Goal: Task Accomplishment & Management: Complete application form

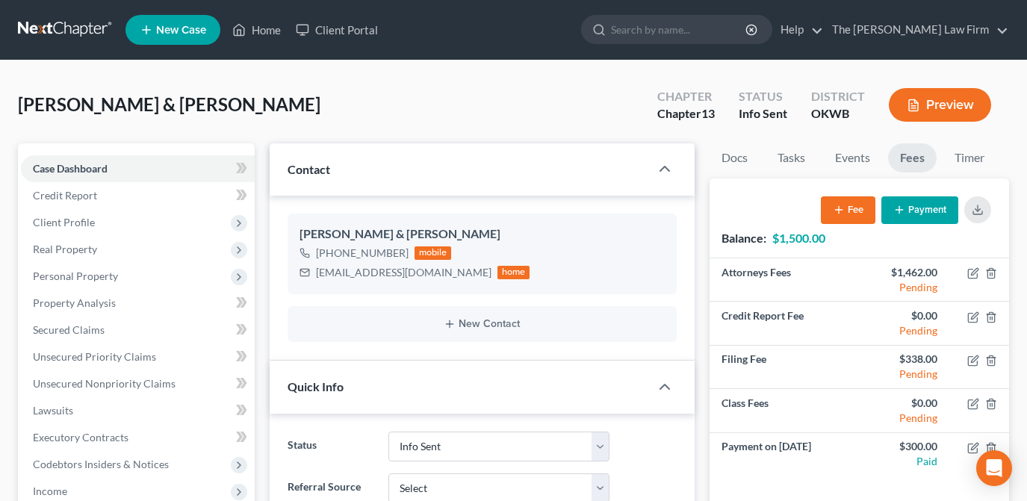
select select "3"
click at [196, 35] on span "New Case" at bounding box center [181, 30] width 50 height 11
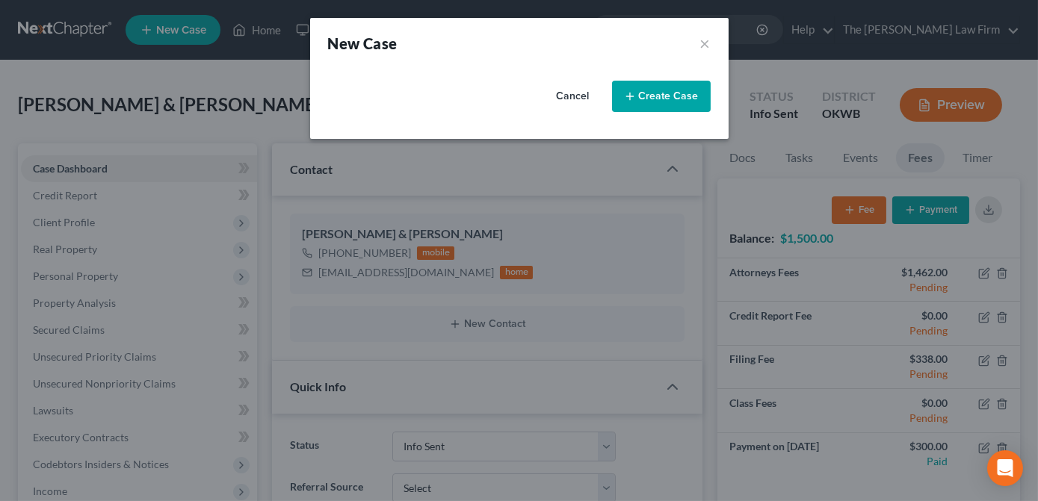
select select "65"
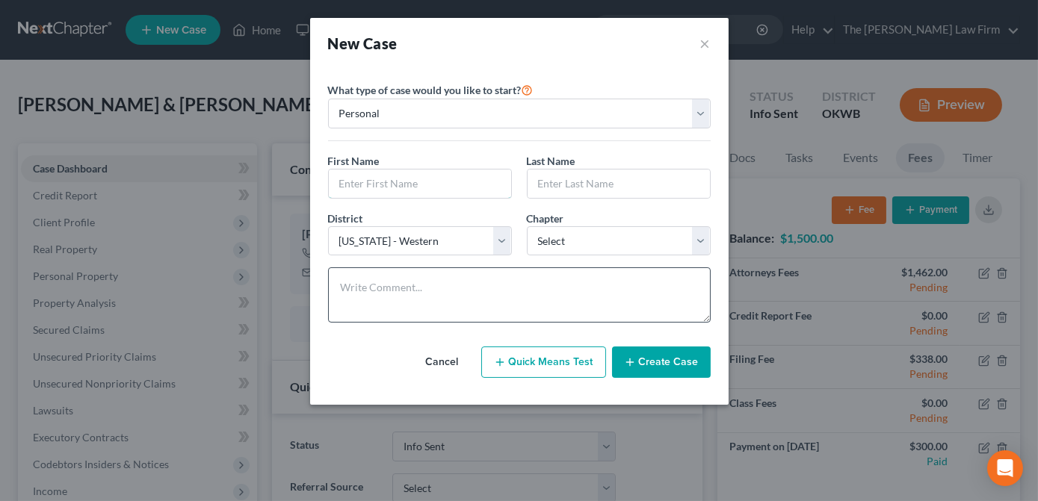
drag, startPoint x: 406, startPoint y: 178, endPoint x: 640, endPoint y: 269, distance: 251.0
click at [404, 174] on input "text" at bounding box center [420, 184] width 182 height 28
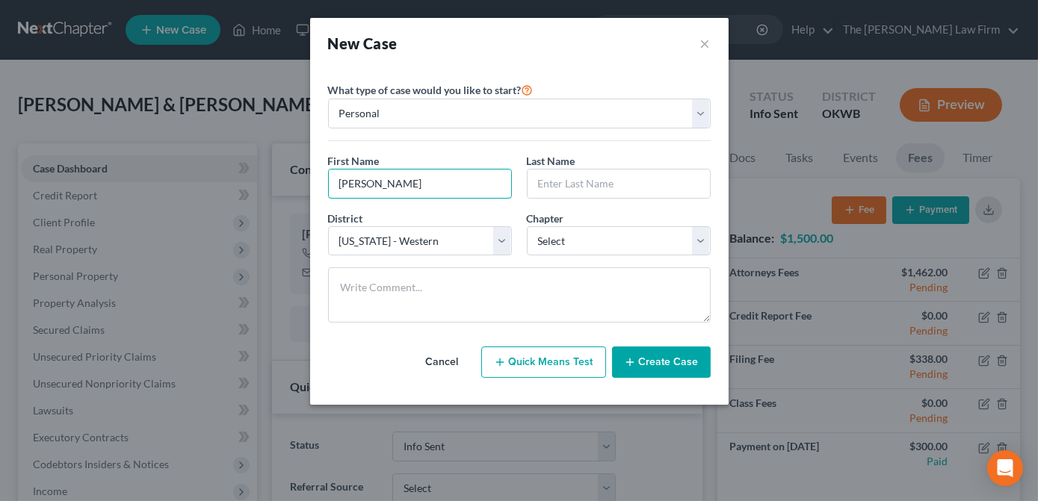
type input "[PERSON_NAME]"
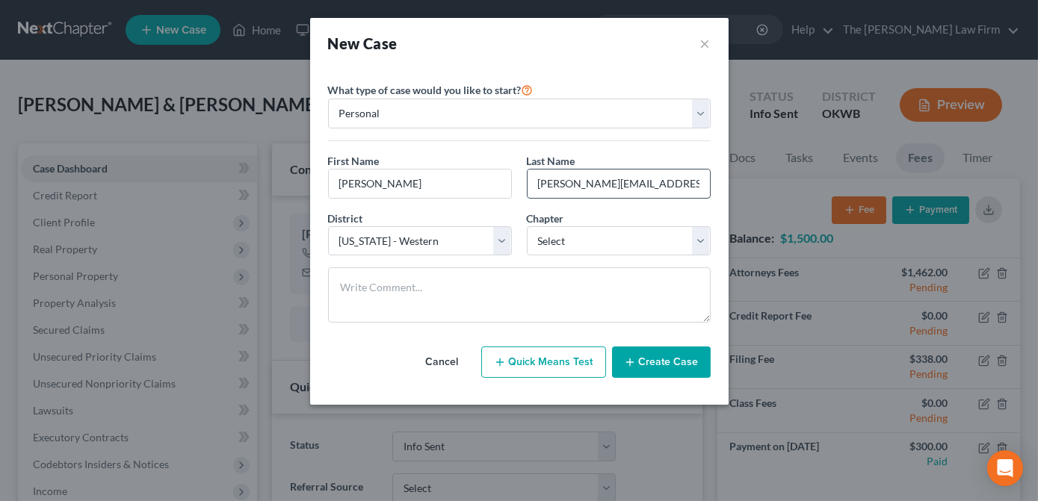
drag, startPoint x: 633, startPoint y: 184, endPoint x: 591, endPoint y: 188, distance: 42.1
click at [591, 188] on input "[PERSON_NAME][EMAIL_ADDRESS][DOMAIN_NAME]" at bounding box center [619, 184] width 182 height 28
type input "[PERSON_NAME]"
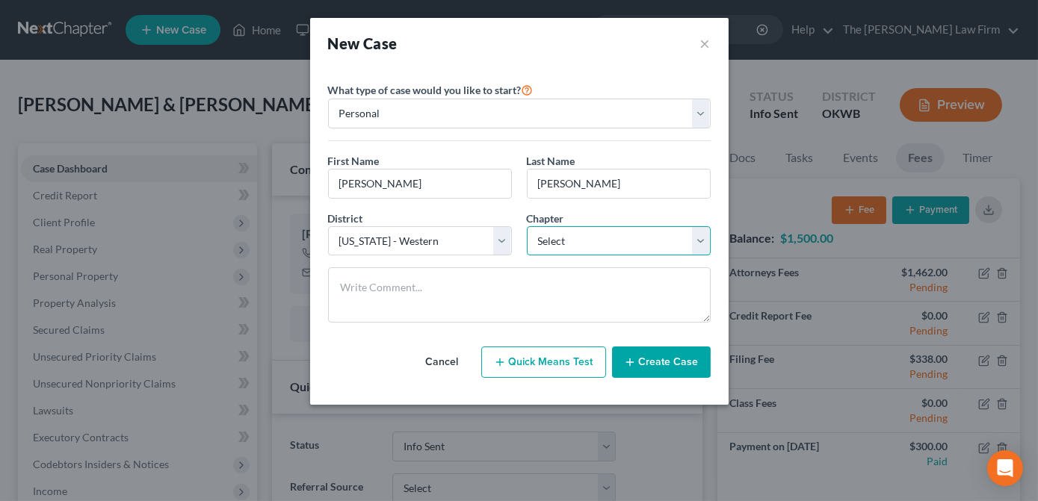
click at [576, 241] on select "Select 7 11 12 13" at bounding box center [619, 241] width 184 height 30
select select "0"
click at [527, 226] on select "Select 7 11 12 13" at bounding box center [619, 241] width 184 height 30
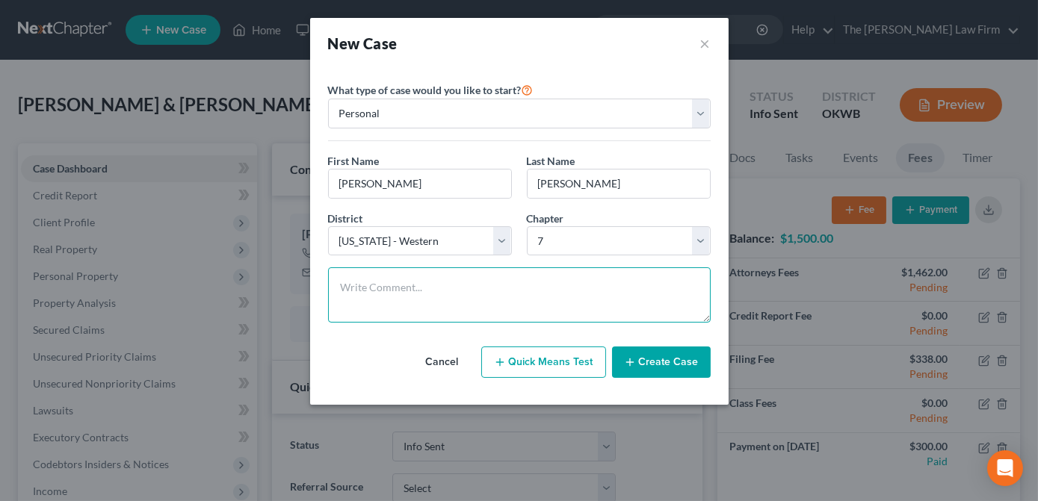
drag, startPoint x: 554, startPoint y: 282, endPoint x: 566, endPoint y: 279, distance: 11.6
click at [554, 282] on textarea at bounding box center [519, 295] width 383 height 55
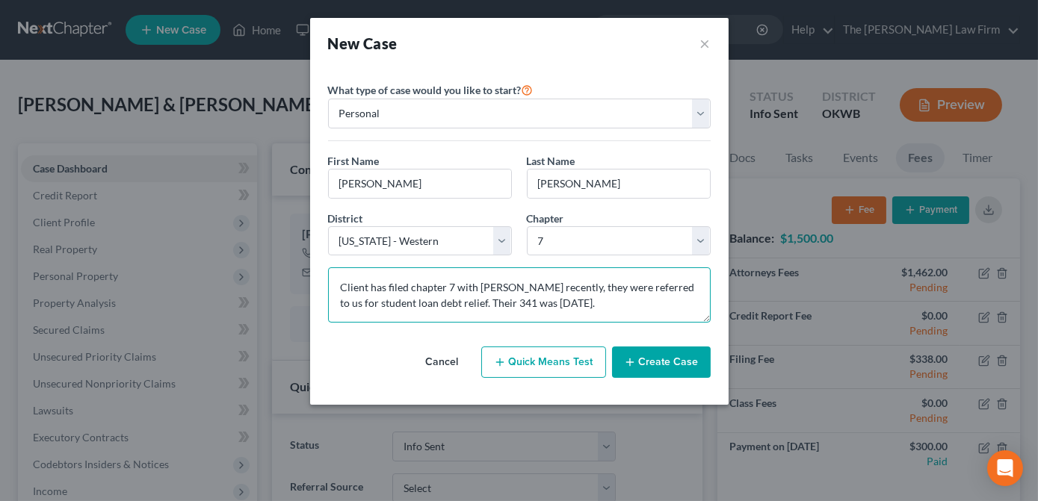
drag, startPoint x: 570, startPoint y: 307, endPoint x: 604, endPoint y: 312, distance: 33.9
click at [571, 307] on textarea "Client has filed chapter 7 with [PERSON_NAME] recently, they were referred to u…" at bounding box center [519, 295] width 383 height 55
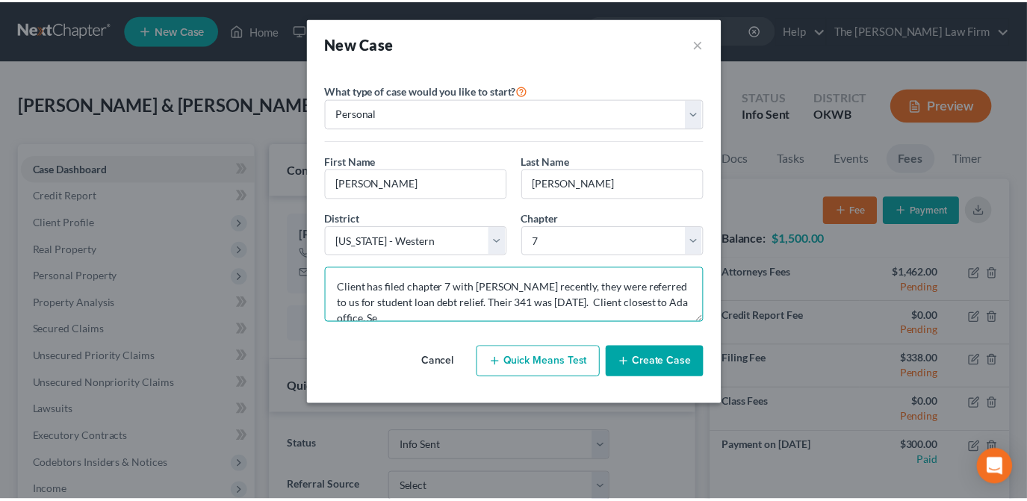
scroll to position [2, 0]
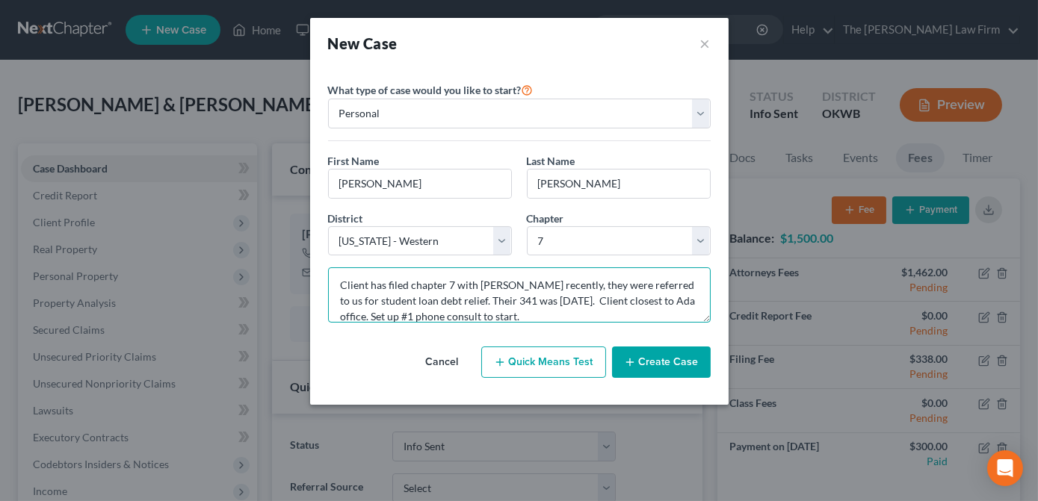
type textarea "Client has filed chapter 7 with [PERSON_NAME] recently, they were referred to u…"
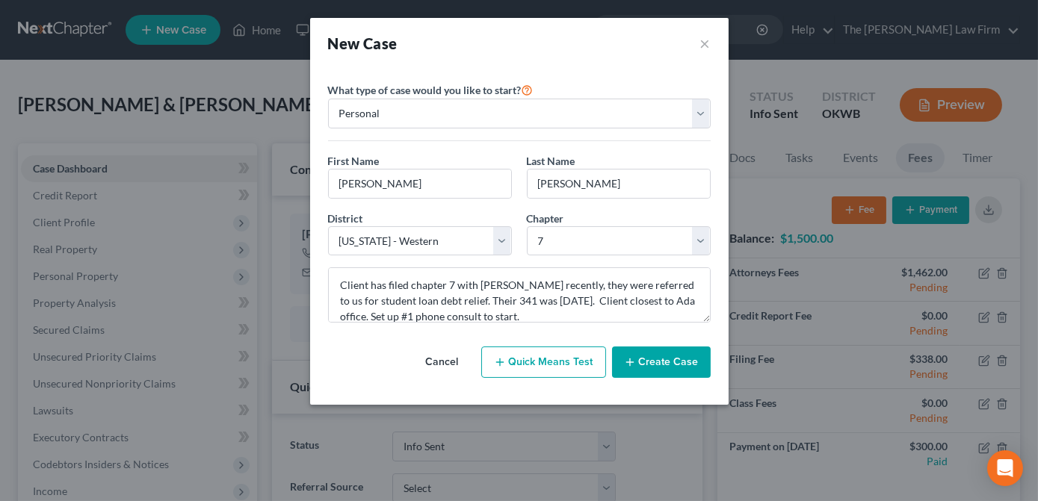
drag, startPoint x: 643, startPoint y: 353, endPoint x: 641, endPoint y: 343, distance: 10.7
click at [642, 352] on button "Create Case" at bounding box center [661, 362] width 99 height 31
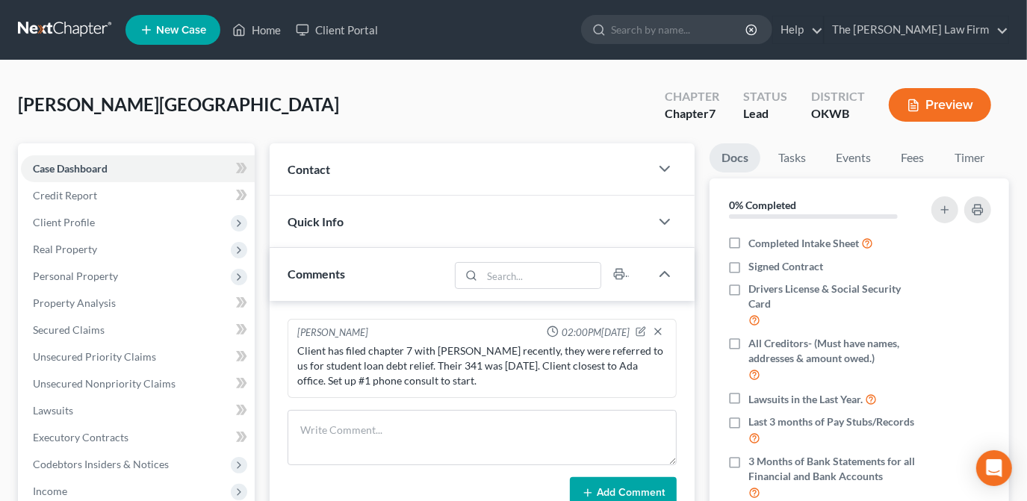
drag, startPoint x: 527, startPoint y: 178, endPoint x: 563, endPoint y: 183, distance: 37.0
click at [526, 177] on div "Contact" at bounding box center [460, 169] width 380 height 52
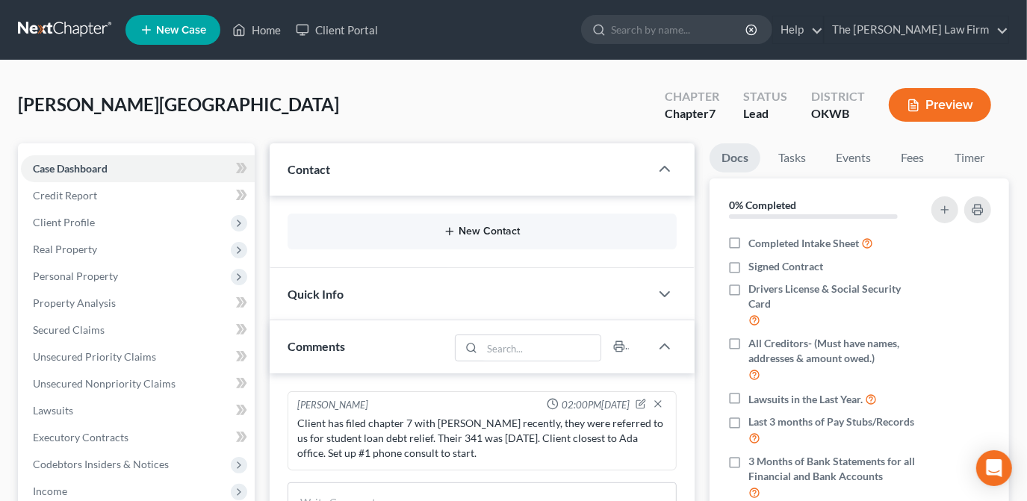
click at [559, 226] on button "New Contact" at bounding box center [482, 232] width 365 height 12
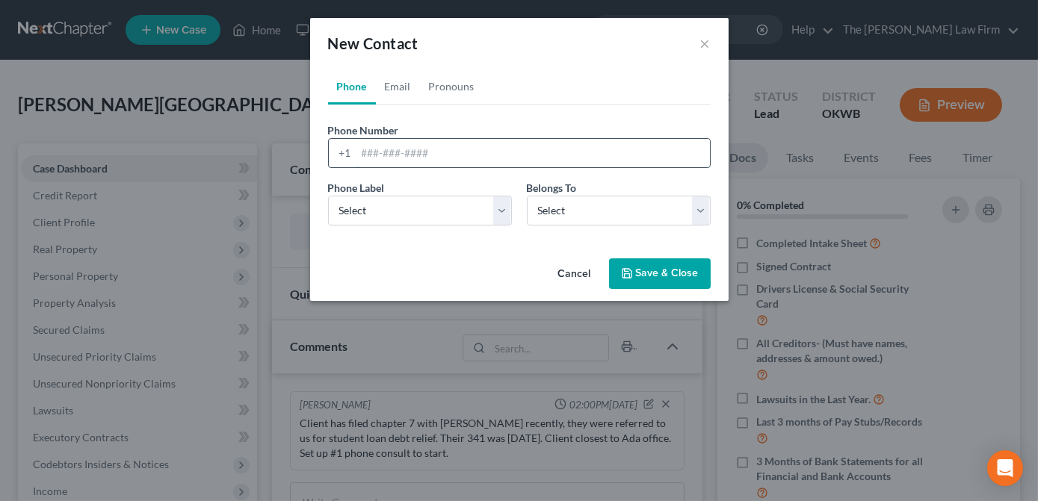
click at [410, 152] on input "tel" at bounding box center [532, 153] width 353 height 28
type input "8068865106"
drag, startPoint x: 499, startPoint y: 206, endPoint x: 496, endPoint y: 220, distance: 14.5
click at [499, 206] on select "Select Mobile Home Work Other" at bounding box center [420, 211] width 184 height 30
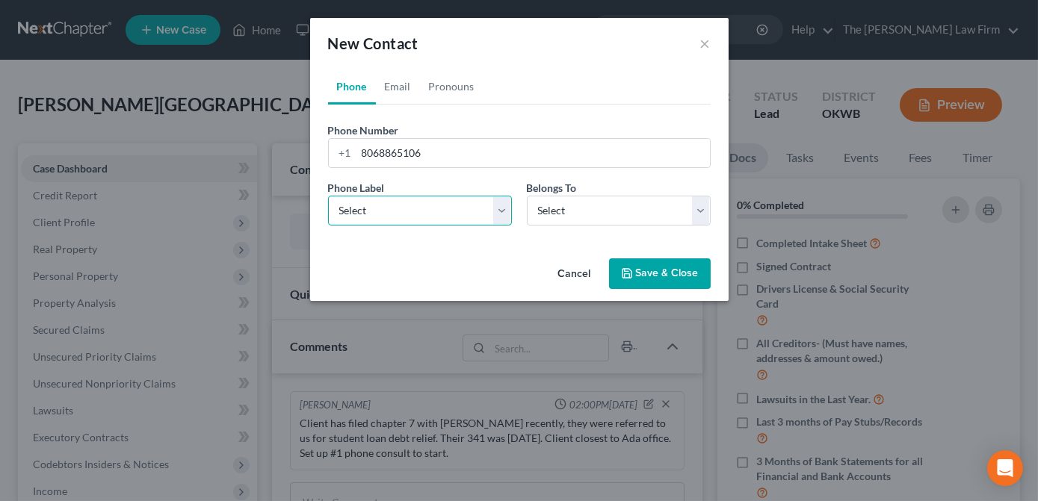
select select "0"
click at [328, 196] on select "Select Mobile Home Work Other" at bounding box center [420, 211] width 184 height 30
click at [578, 211] on select "Select Client Other" at bounding box center [619, 211] width 184 height 30
select select "0"
click at [527, 196] on select "Select Client Other" at bounding box center [619, 211] width 184 height 30
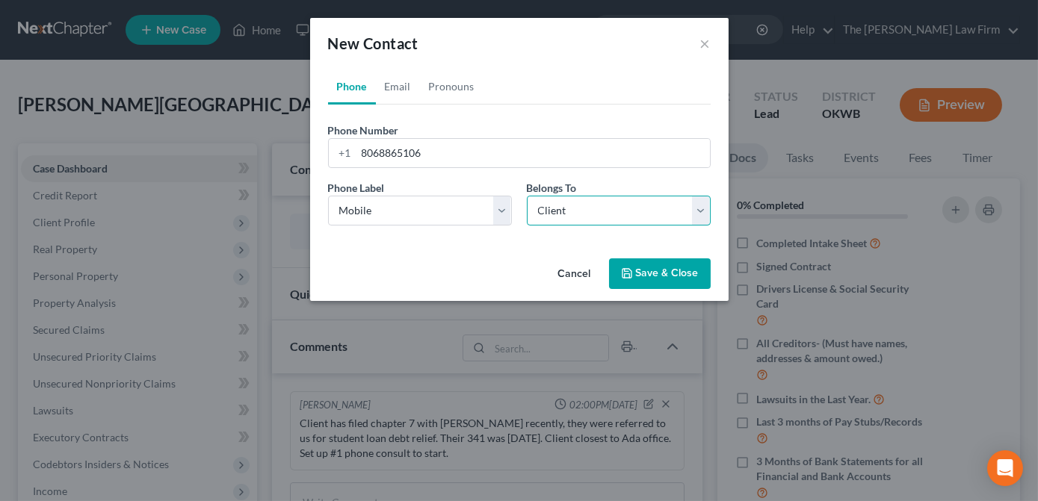
select select "0"
click at [401, 81] on link "Email" at bounding box center [398, 87] width 44 height 36
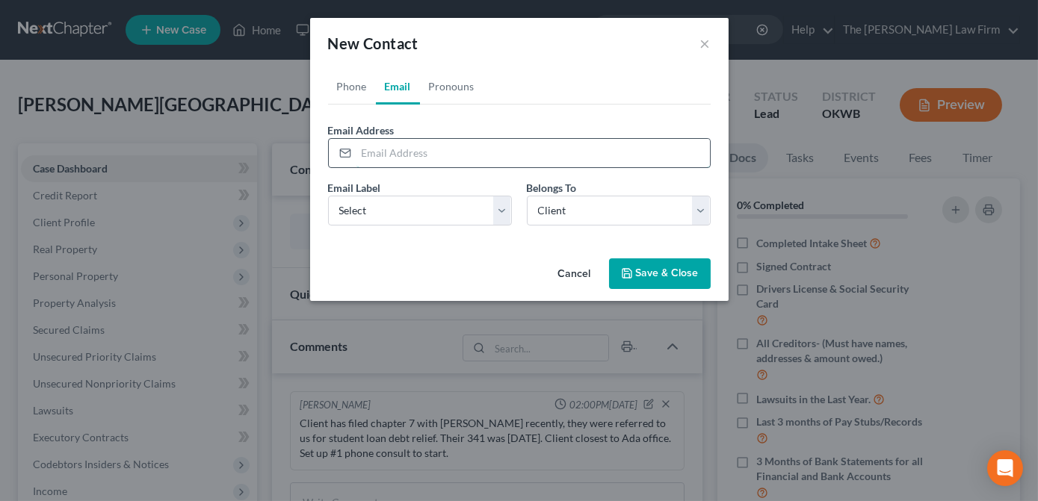
click at [405, 152] on input "email" at bounding box center [532, 153] width 353 height 28
type input "[PERSON_NAME][EMAIL_ADDRESS][PERSON_NAME][DOMAIN_NAME]"
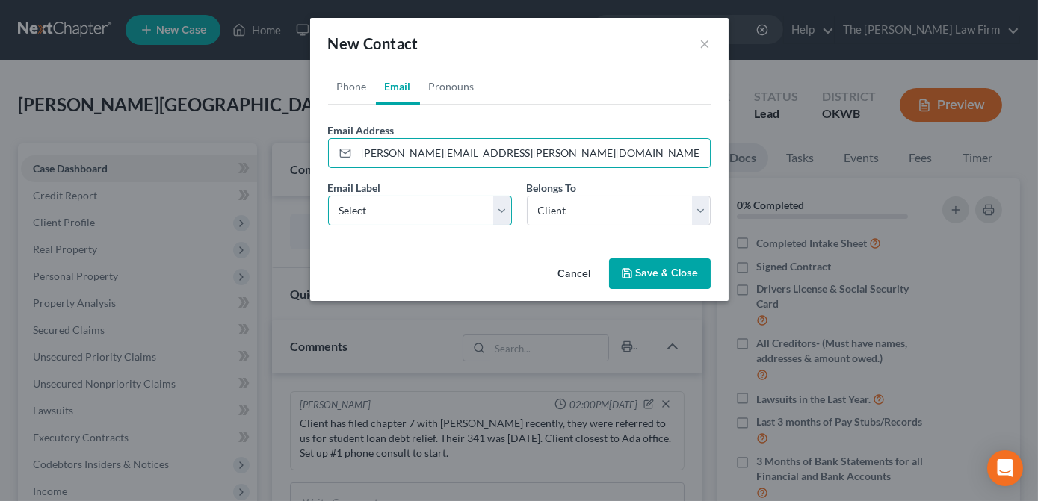
drag, startPoint x: 450, startPoint y: 205, endPoint x: 443, endPoint y: 224, distance: 19.9
click at [449, 205] on select "Select Home Work Other" at bounding box center [420, 211] width 184 height 30
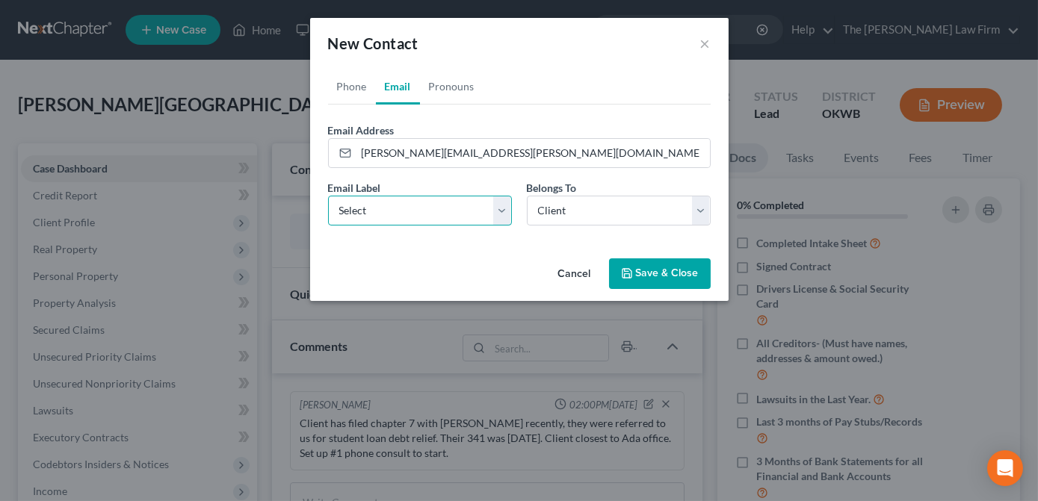
select select "0"
click at [328, 196] on select "Select Home Work Other" at bounding box center [420, 211] width 184 height 30
click at [579, 219] on select "Select Client Other" at bounding box center [619, 211] width 184 height 30
click at [527, 196] on select "Select Client Other" at bounding box center [619, 211] width 184 height 30
drag, startPoint x: 498, startPoint y: 251, endPoint x: 488, endPoint y: 227, distance: 25.8
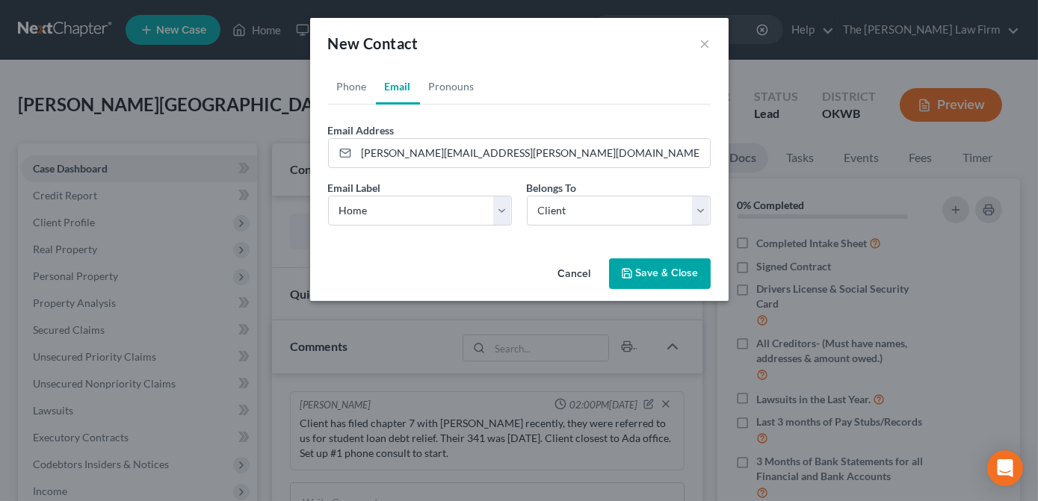
click at [498, 250] on div "Phone Email Pronouns Phone Number * [PHONE_NUMBER] Ext. Phone Label * Select Mo…" at bounding box center [519, 161] width 418 height 184
click at [672, 284] on button "Save & Close" at bounding box center [660, 274] width 102 height 31
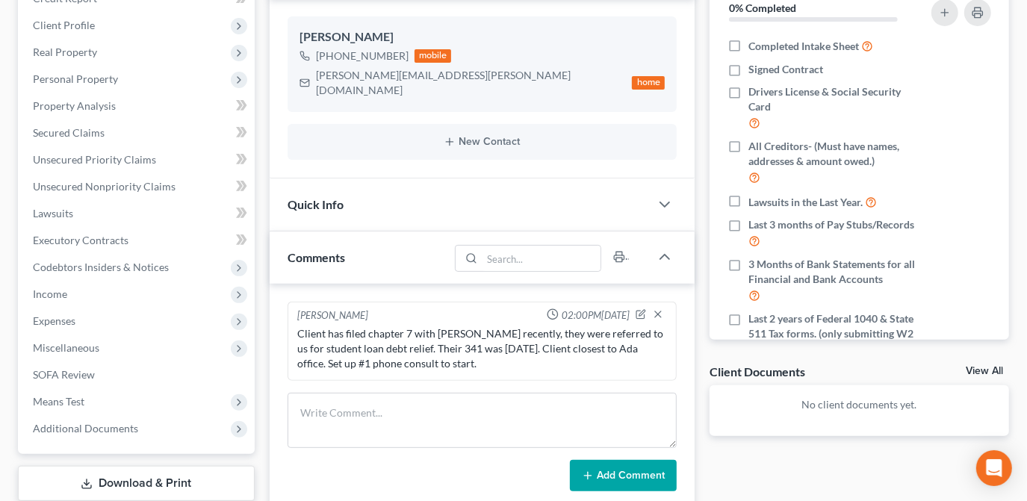
scroll to position [203, 0]
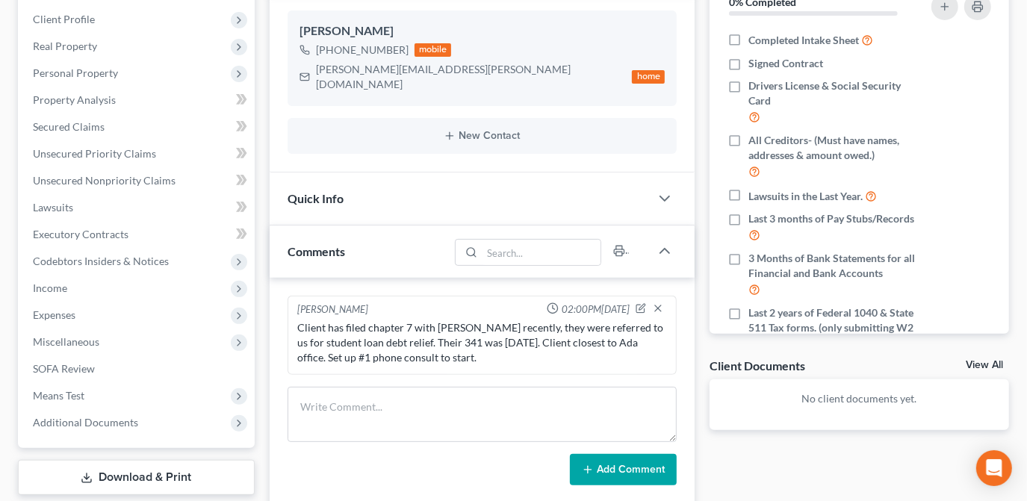
click at [599, 191] on div "Quick Info" at bounding box center [460, 199] width 380 height 52
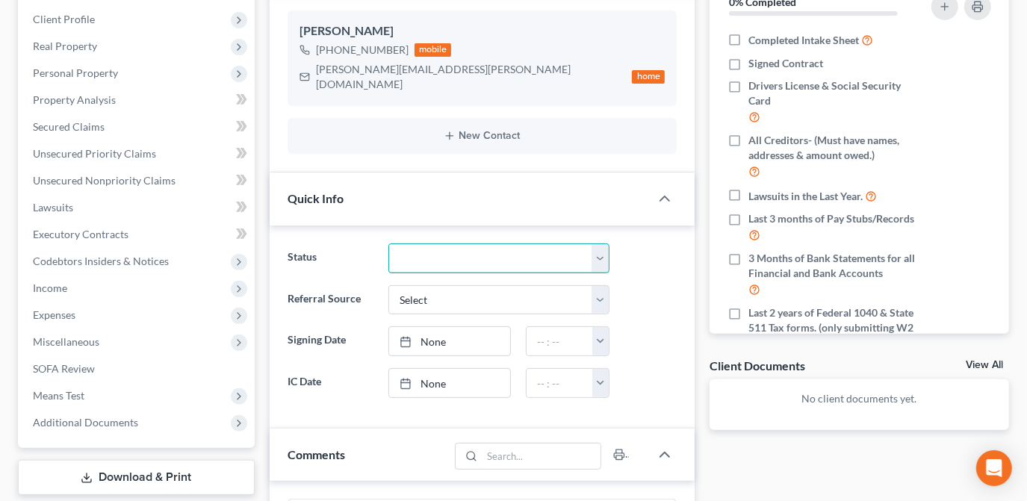
click at [536, 244] on select "Discharged Dismissed Filed Info Sent In Progress Lead Lost Lead Ready to File R…" at bounding box center [499, 259] width 221 height 30
click at [659, 244] on div "Status Discharged Dismissed Filed Info Sent In Progress Lead Lost Lead Ready to…" at bounding box center [482, 259] width 404 height 30
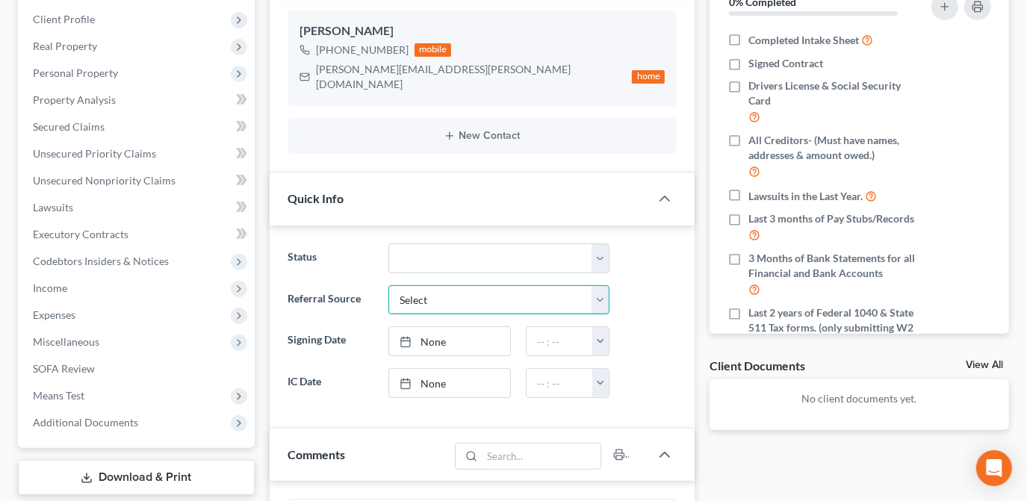
click at [573, 285] on select "Select Word Of Mouth Previous Clients Direct Mail Website Google Search Modern …" at bounding box center [499, 300] width 221 height 30
select select "6"
click at [389, 285] on select "Select Word Of Mouth Previous Clients Direct Mail Website Google Search Modern …" at bounding box center [499, 300] width 221 height 30
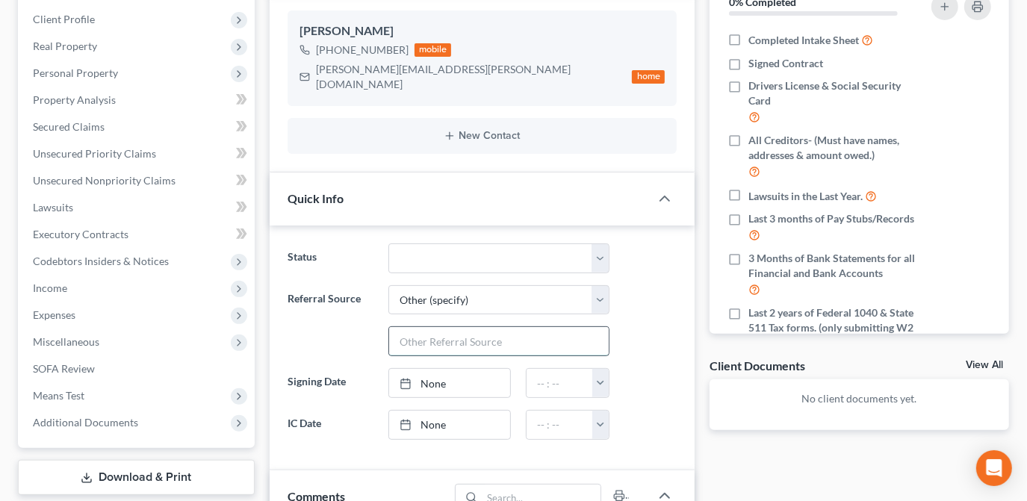
click at [524, 333] on input "text" at bounding box center [499, 341] width 220 height 28
type input "[PERSON_NAME] for Student Loan Discharge"
click at [672, 312] on div "Referral Source Select Word Of Mouth Previous Clients Direct Mail Website Googl…" at bounding box center [482, 321] width 404 height 72
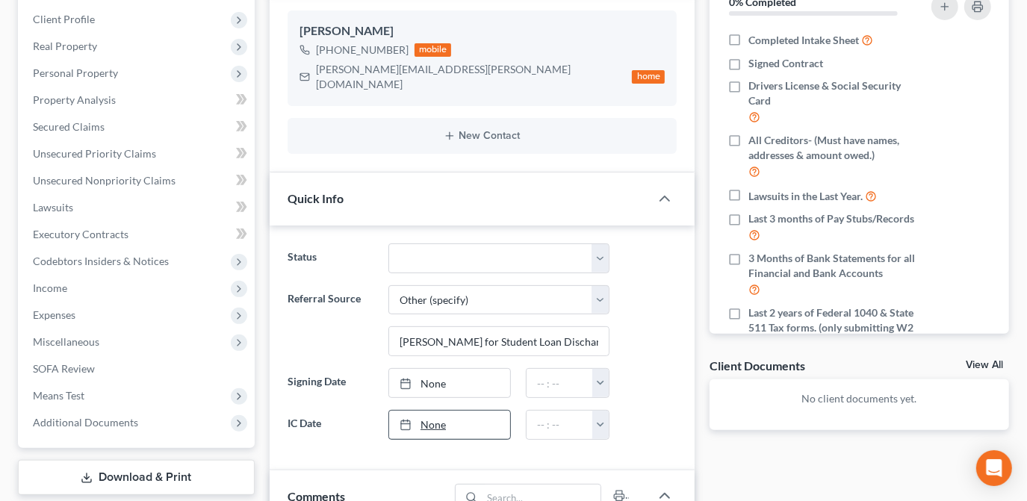
click at [468, 411] on link "None" at bounding box center [449, 425] width 121 height 28
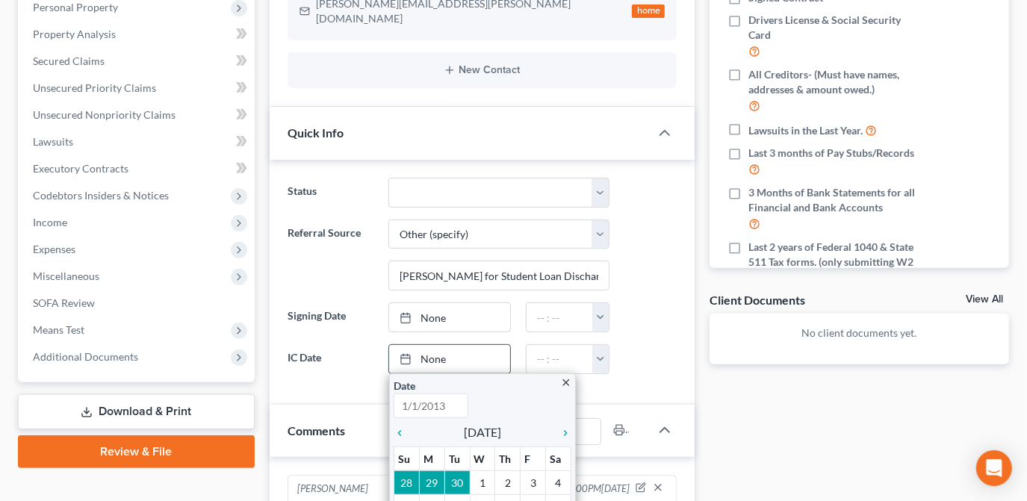
scroll to position [407, 0]
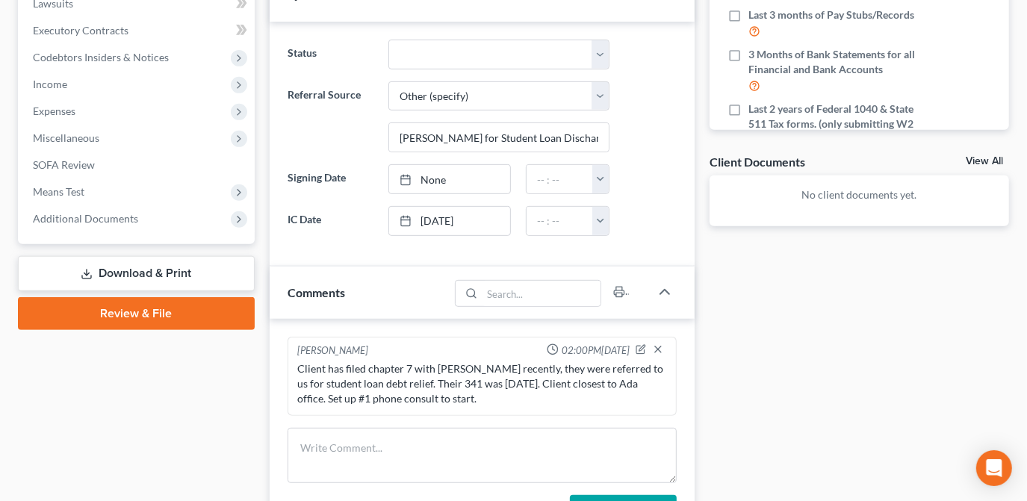
click at [801, 374] on div "Docs Tasks Events Fees Timer 0% Completed Nothing here yet! Completed Intake Sh…" at bounding box center [859, 219] width 315 height 967
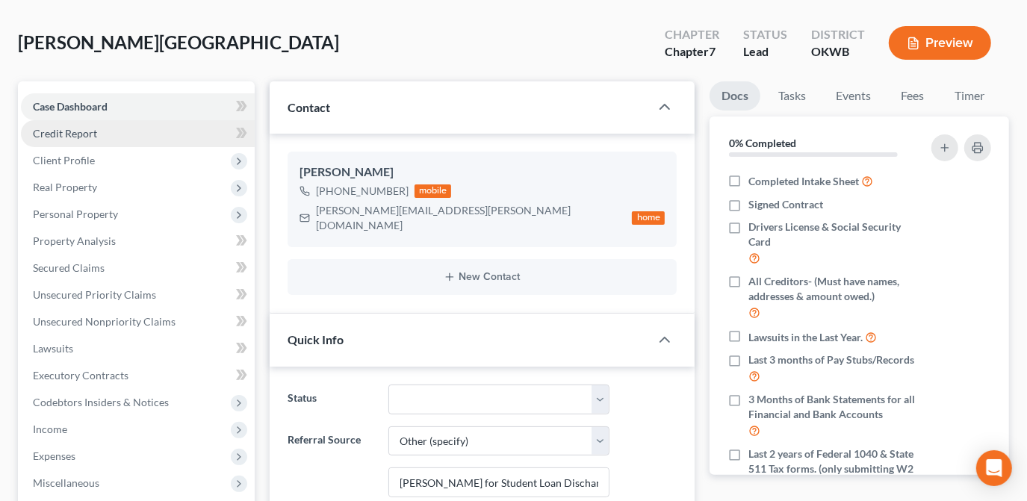
scroll to position [0, 0]
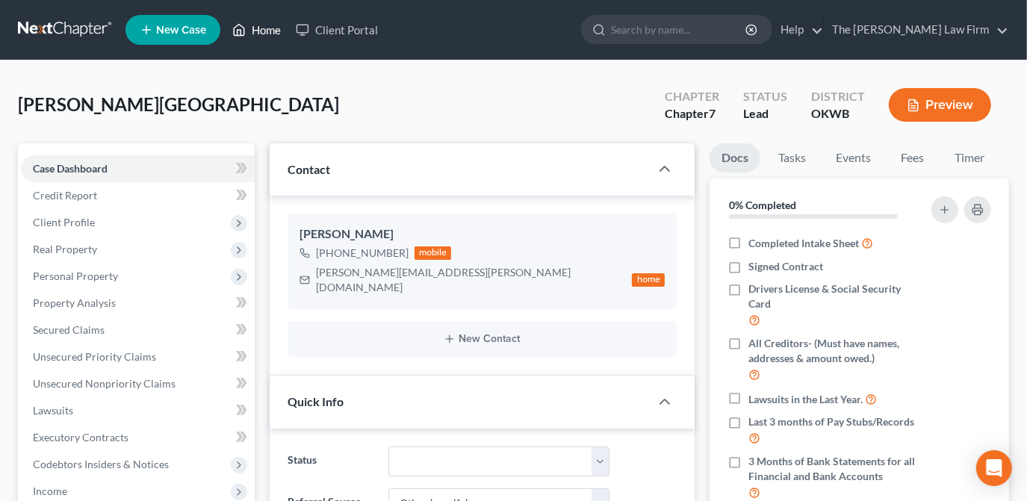
drag, startPoint x: 268, startPoint y: 33, endPoint x: 231, endPoint y: 53, distance: 42.5
click at [268, 33] on link "Home" at bounding box center [257, 29] width 64 height 27
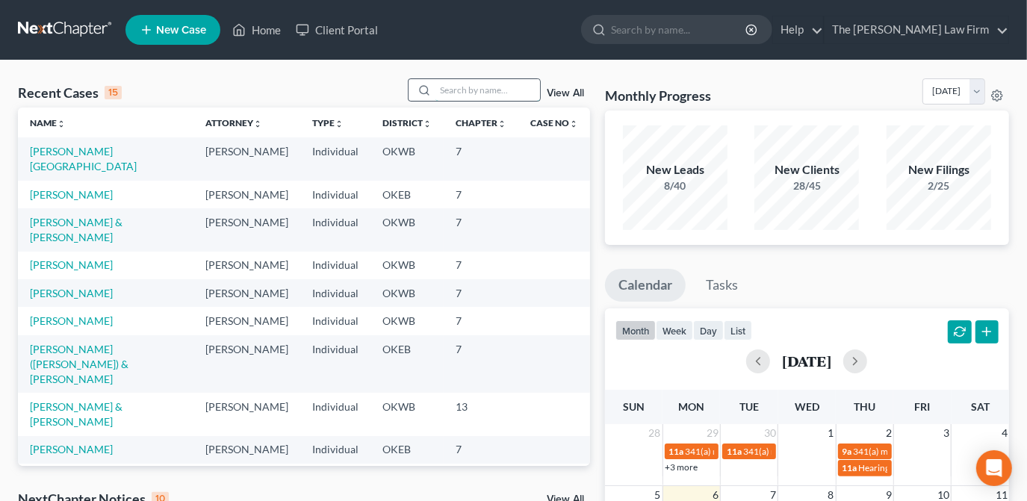
click at [450, 94] on input "search" at bounding box center [488, 90] width 105 height 22
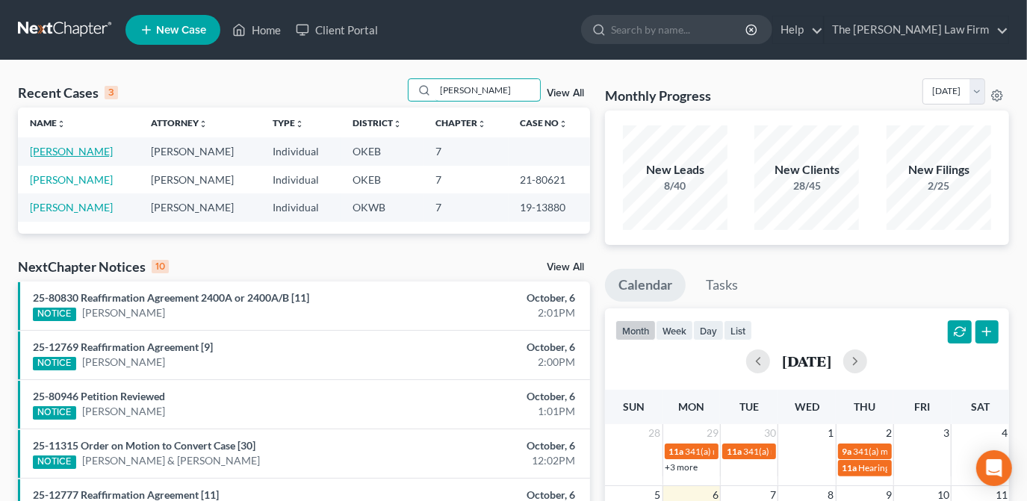
type input "[PERSON_NAME]"
click at [102, 154] on link "[PERSON_NAME]" at bounding box center [71, 151] width 83 height 13
select select "1"
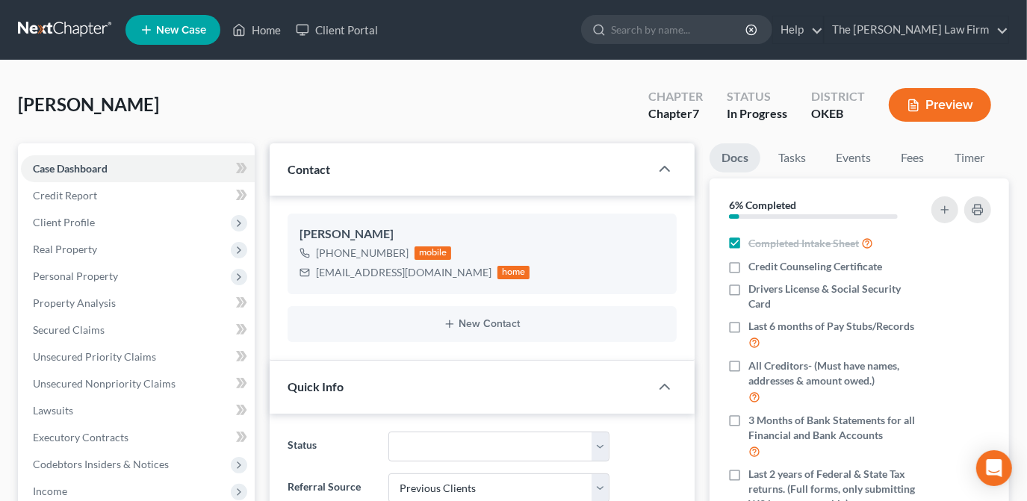
scroll to position [629, 0]
drag, startPoint x: 448, startPoint y: 273, endPoint x: 324, endPoint y: 279, distance: 123.4
click at [316, 279] on div "[EMAIL_ADDRESS][DOMAIN_NAME]" at bounding box center [404, 272] width 176 height 15
drag, startPoint x: 324, startPoint y: 279, endPoint x: 353, endPoint y: 273, distance: 28.9
copy div "[EMAIL_ADDRESS][DOMAIN_NAME]"
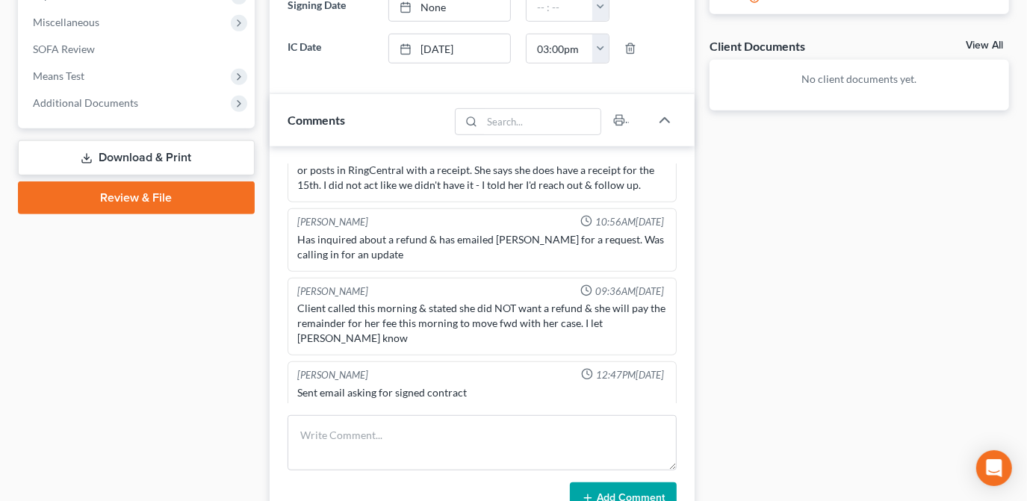
scroll to position [543, 0]
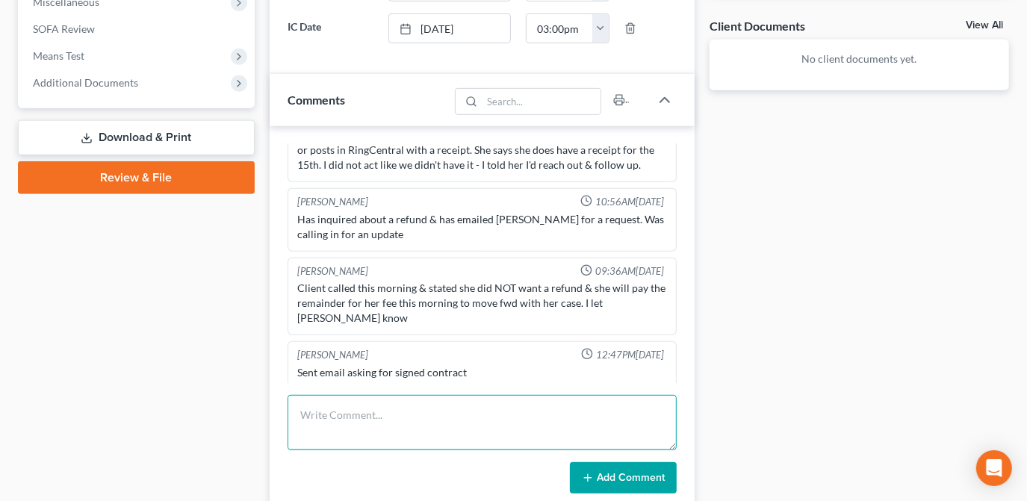
click at [374, 419] on textarea at bounding box center [482, 422] width 389 height 55
type textarea "Resent esig request per clients request."
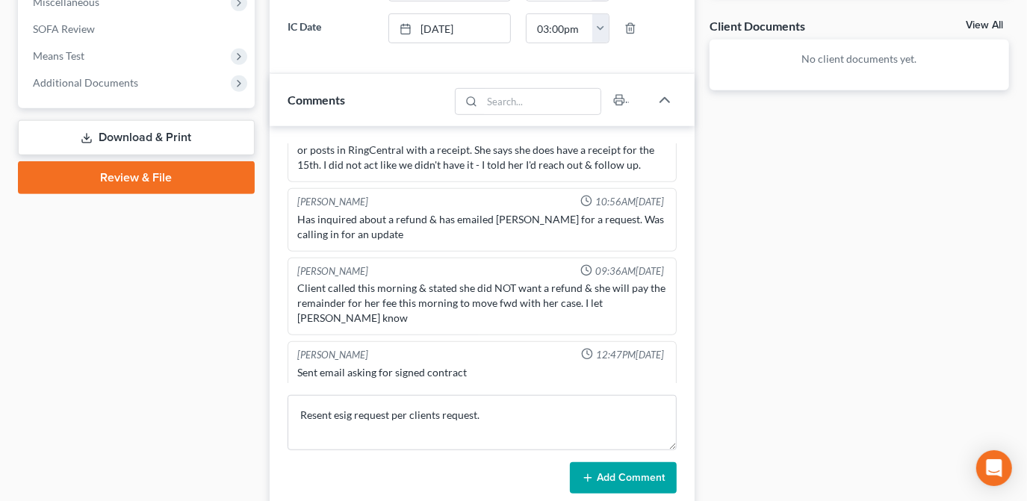
click at [590, 478] on line at bounding box center [587, 478] width 7 height 0
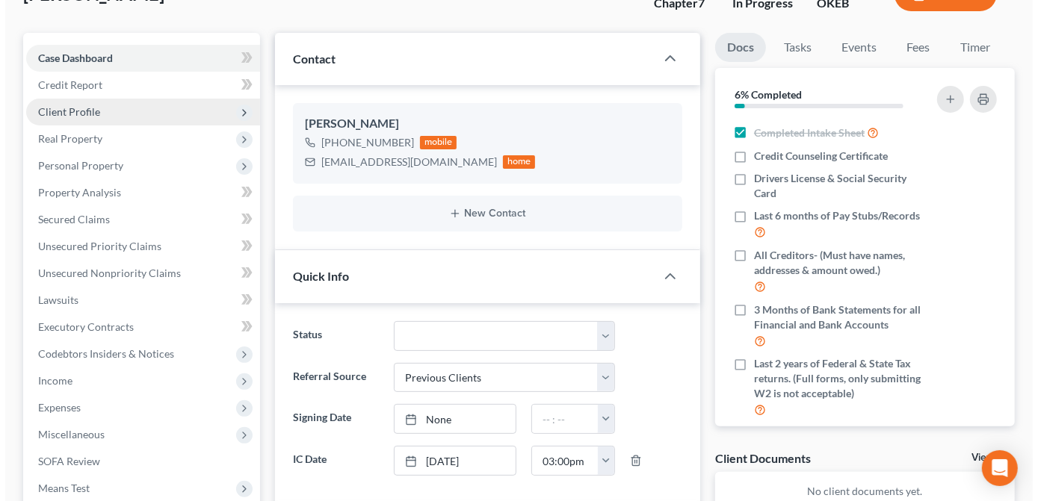
scroll to position [0, 0]
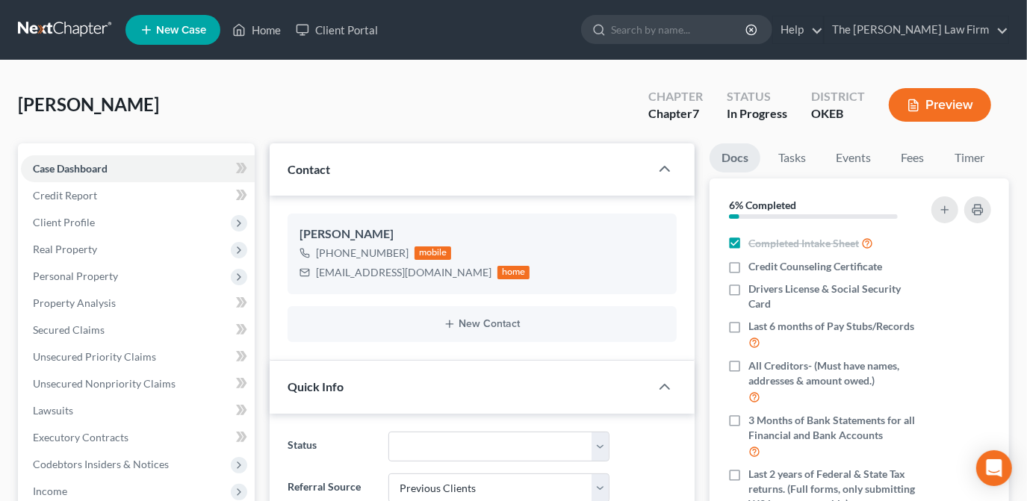
click at [191, 27] on span "New Case" at bounding box center [181, 30] width 50 height 11
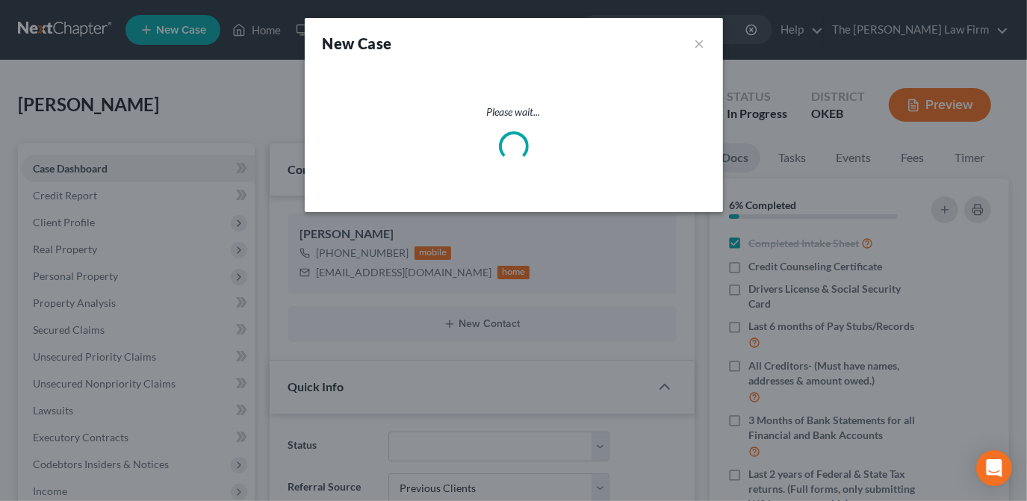
select select "65"
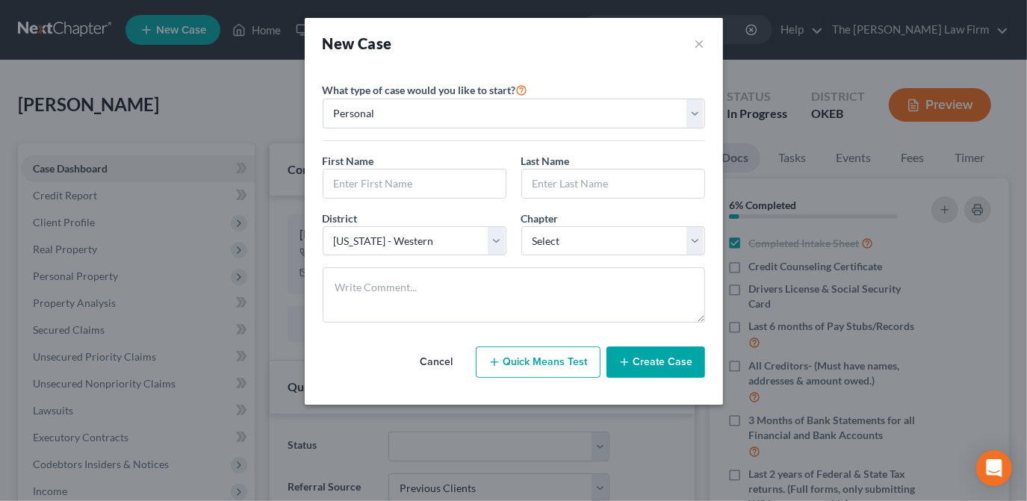
scroll to position [670, 0]
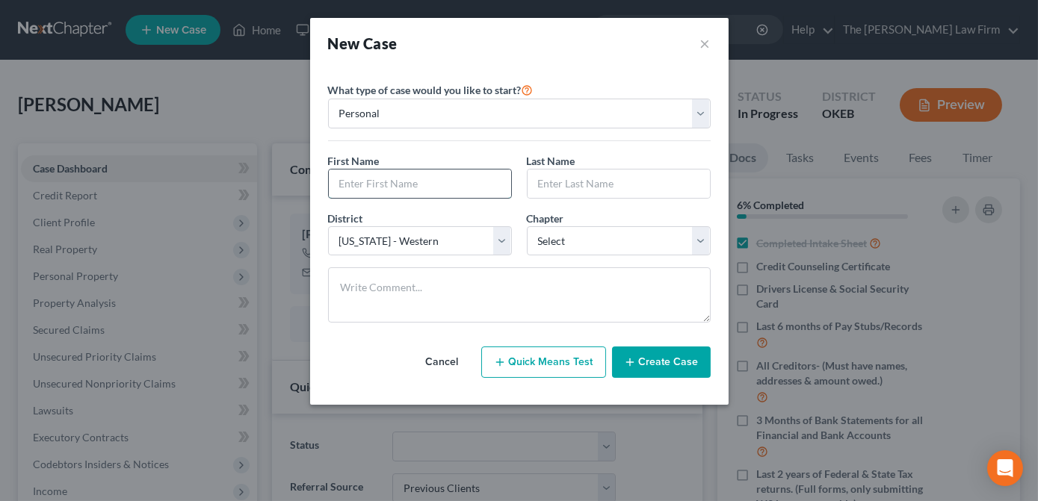
click at [424, 186] on input "text" at bounding box center [420, 184] width 182 height 28
type input "[PERSON_NAME]"
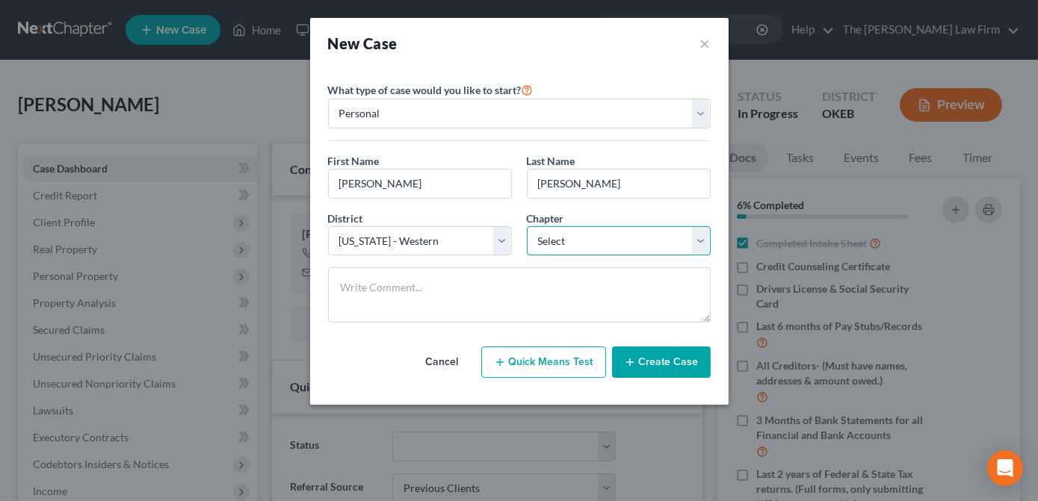
click at [566, 241] on select "Select 7 11 12 13" at bounding box center [619, 241] width 184 height 30
select select "0"
click at [527, 226] on select "Select 7 11 12 13" at bounding box center [619, 241] width 184 height 30
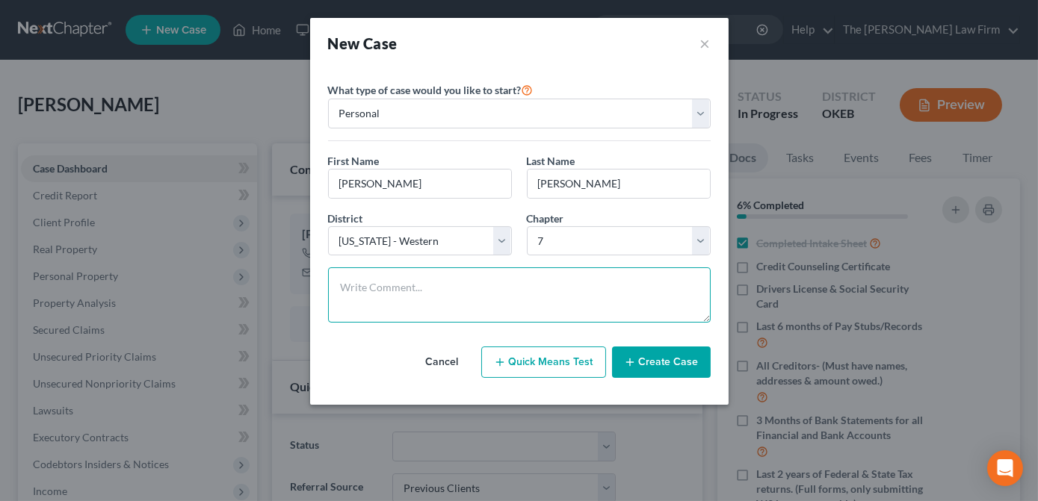
click at [513, 285] on textarea at bounding box center [519, 295] width 383 height 55
type textarea "Dist and chp not yet confirmed, #1 phone to start."
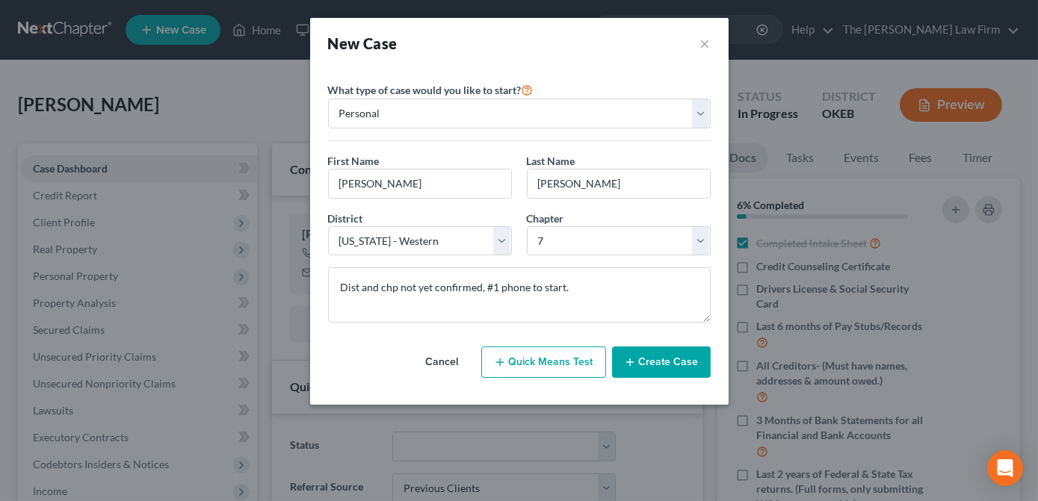
click at [652, 364] on button "Create Case" at bounding box center [661, 362] width 99 height 31
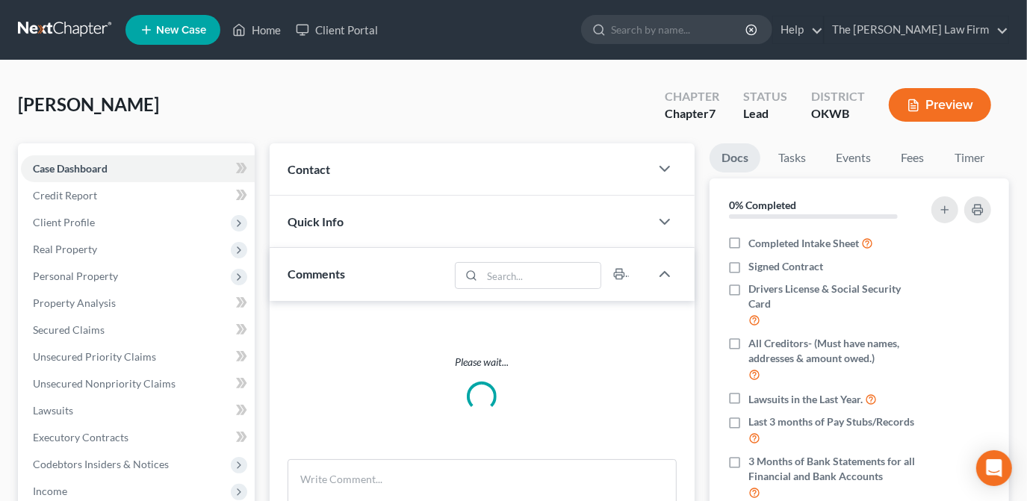
click at [344, 164] on div "Contact" at bounding box center [460, 169] width 380 height 52
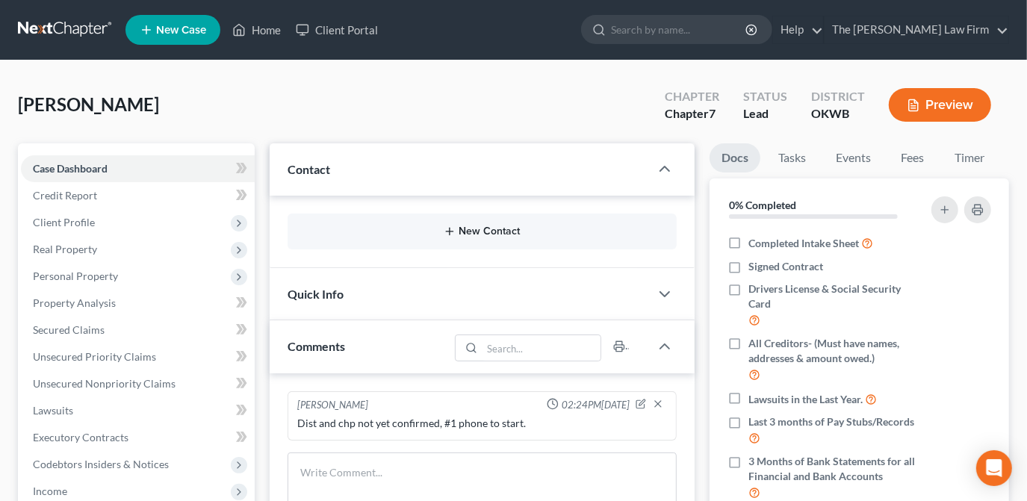
click at [504, 226] on button "New Contact" at bounding box center [482, 232] width 365 height 12
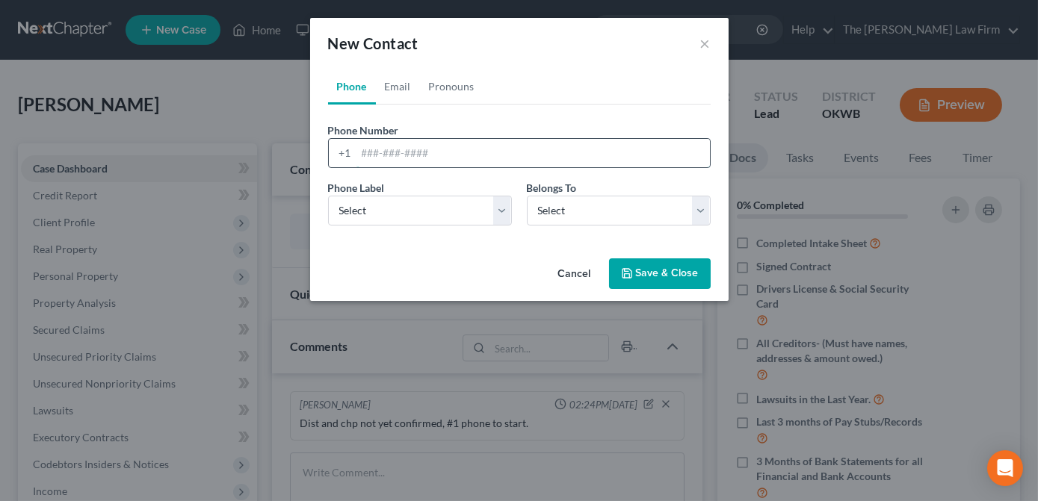
click at [436, 150] on input "tel" at bounding box center [532, 153] width 353 height 28
type input "[PHONE_NUMBER]"
drag, startPoint x: 478, startPoint y: 214, endPoint x: 478, endPoint y: 223, distance: 9.7
click at [478, 214] on select "Select Mobile Home Work Other" at bounding box center [420, 211] width 184 height 30
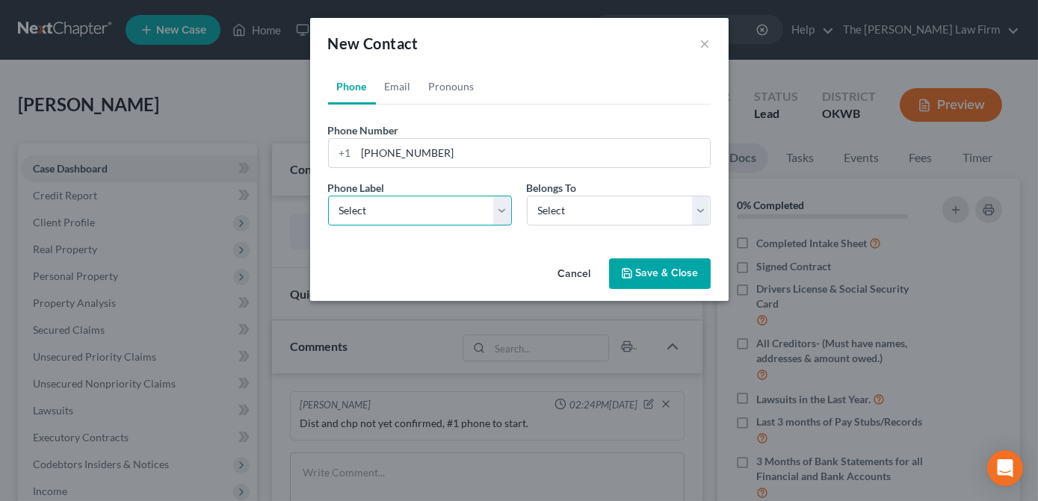
select select "0"
click at [328, 196] on select "Select Mobile Home Work Other" at bounding box center [420, 211] width 184 height 30
drag, startPoint x: 557, startPoint y: 211, endPoint x: 560, endPoint y: 226, distance: 14.5
click at [557, 212] on select "Select Client Other" at bounding box center [619, 211] width 184 height 30
select select "0"
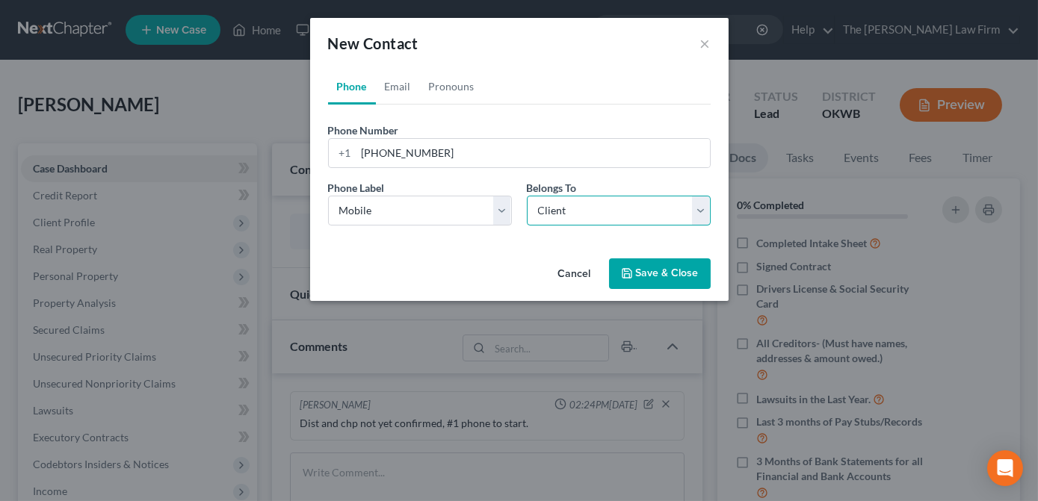
click at [527, 196] on select "Select Client Other" at bounding box center [619, 211] width 184 height 30
drag, startPoint x: 401, startPoint y: 88, endPoint x: 414, endPoint y: 145, distance: 58.4
click at [401, 90] on link "Email" at bounding box center [398, 87] width 44 height 36
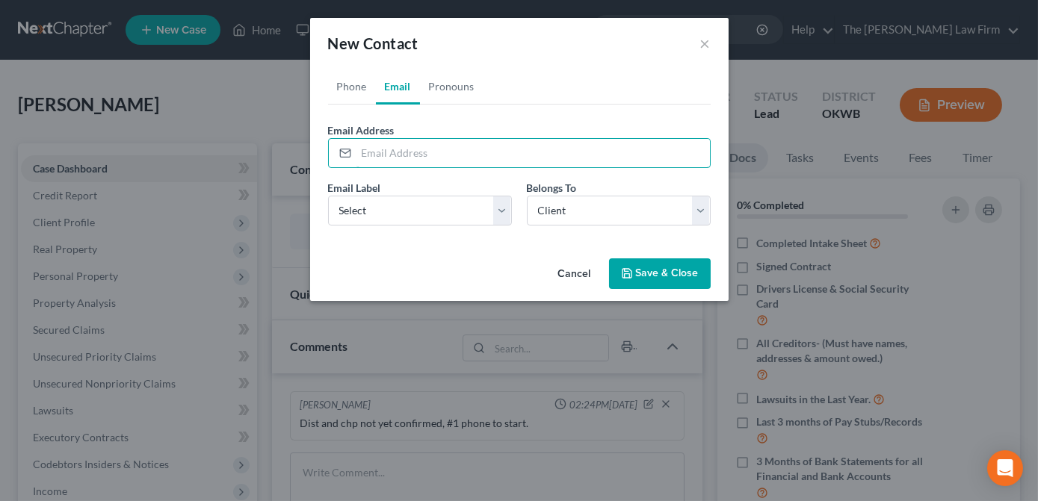
drag, startPoint x: 409, startPoint y: 150, endPoint x: 297, endPoint y: 200, distance: 123.4
click at [409, 150] on input "email" at bounding box center [532, 153] width 353 height 28
type input "[EMAIL_ADDRESS][DOMAIN_NAME]"
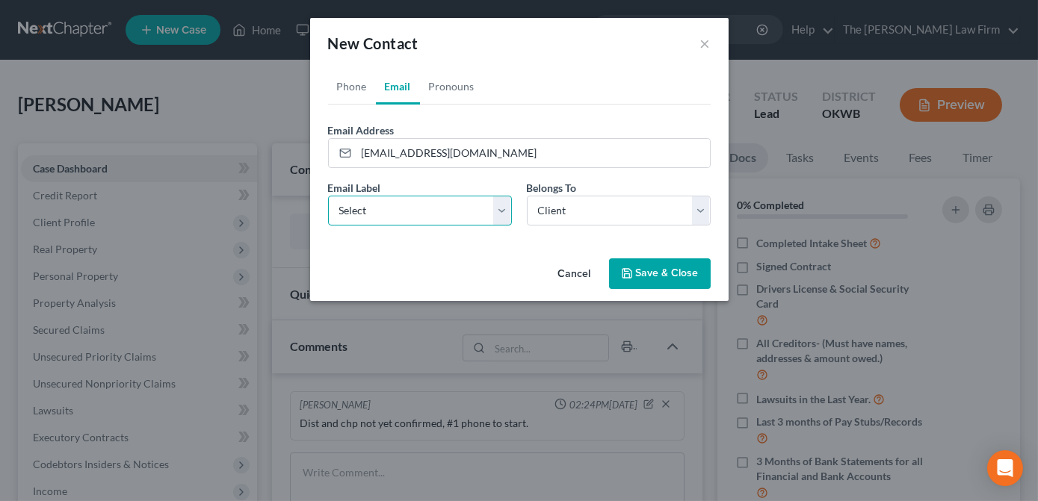
click at [389, 212] on select "Select Home Work Other" at bounding box center [420, 211] width 184 height 30
select select "0"
click at [328, 196] on select "Select Home Work Other" at bounding box center [420, 211] width 184 height 30
click at [680, 278] on button "Save & Close" at bounding box center [660, 274] width 102 height 31
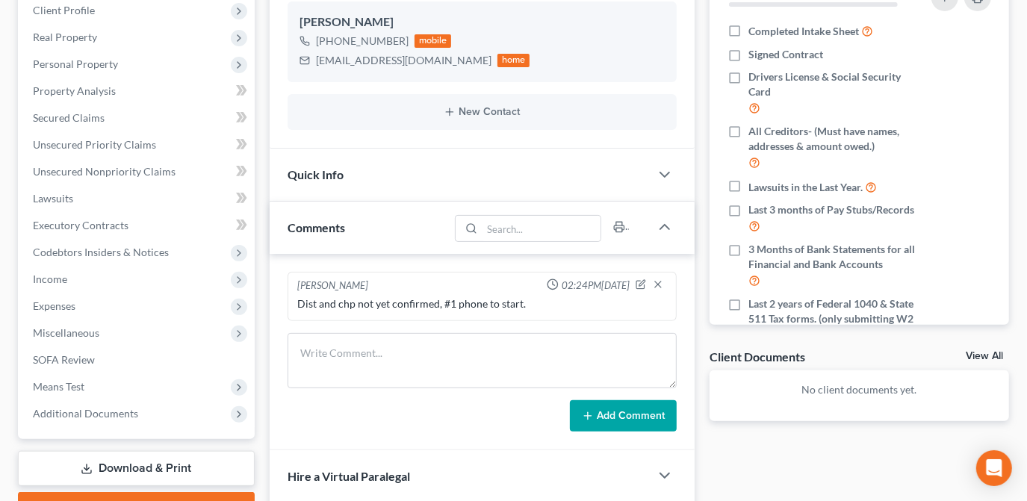
scroll to position [203, 0]
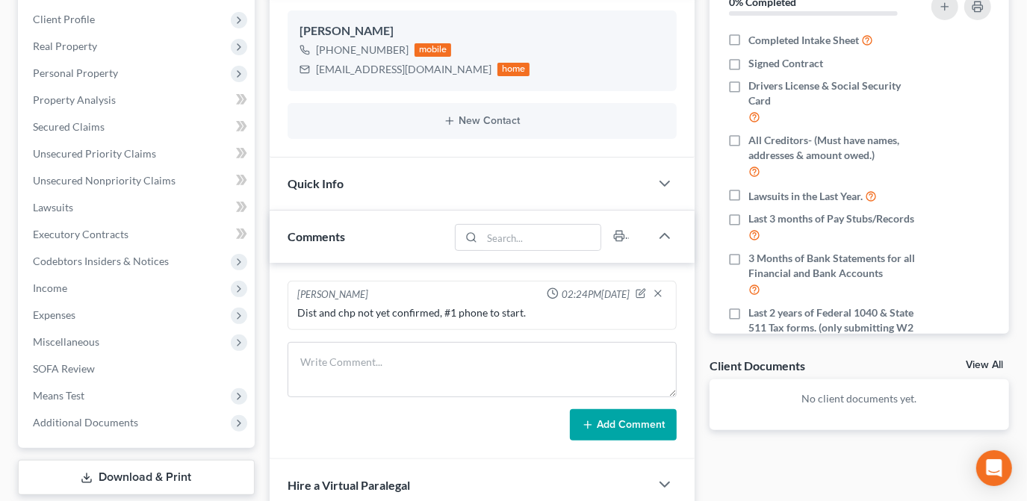
drag, startPoint x: 569, startPoint y: 188, endPoint x: 446, endPoint y: 217, distance: 126.5
click at [569, 188] on div "Quick Info" at bounding box center [460, 184] width 380 height 52
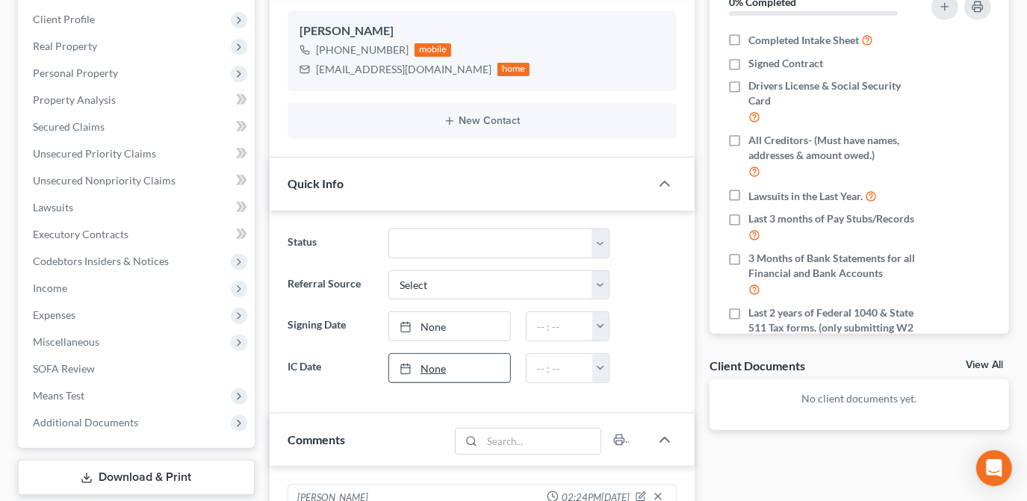
click at [466, 362] on link "None" at bounding box center [449, 368] width 121 height 28
type input "[DATE]"
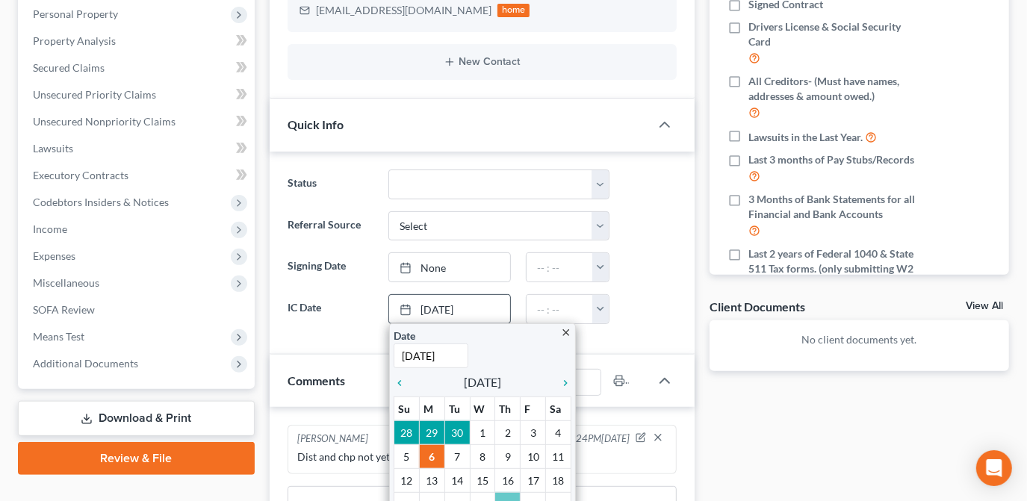
scroll to position [339, 0]
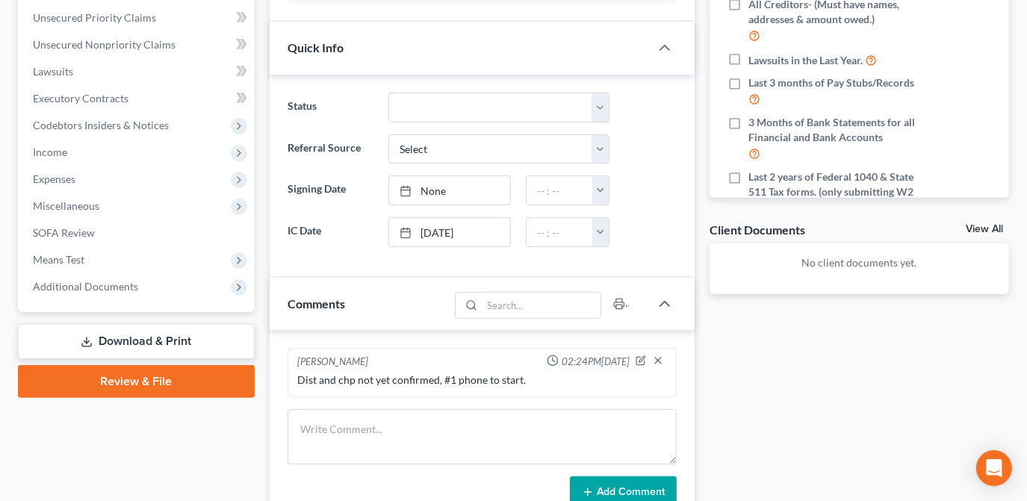
click at [721, 412] on div "Docs Tasks Events Fees Timer 0% Completed Nothing here yet! Completed Intake Sh…" at bounding box center [859, 244] width 315 height 880
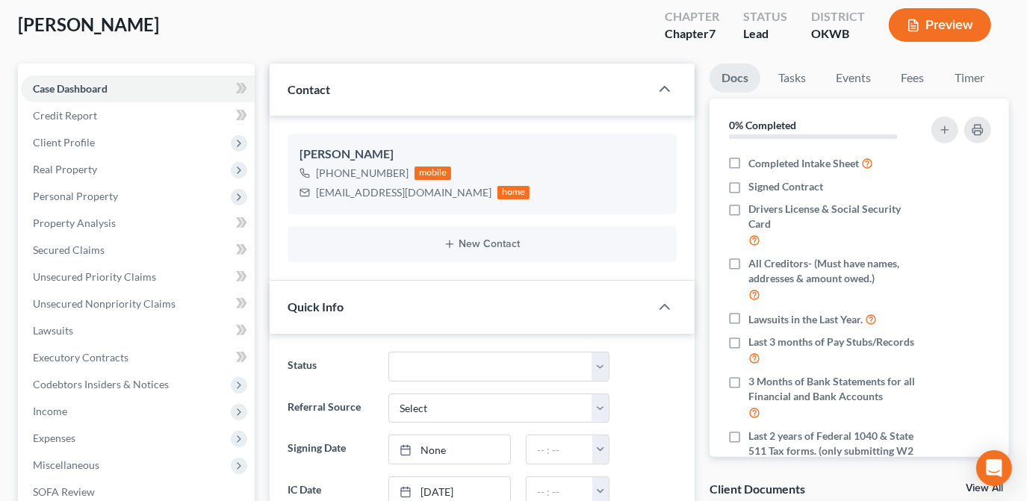
scroll to position [0, 0]
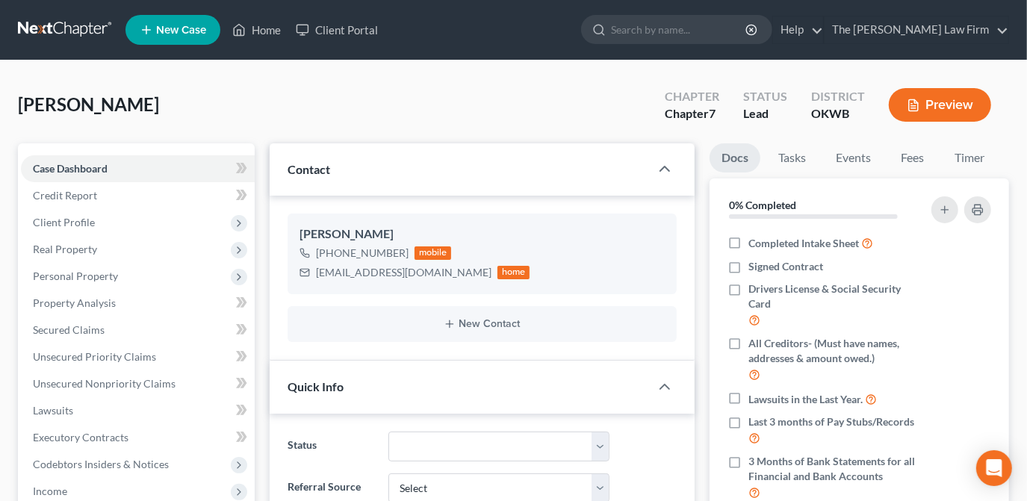
click at [557, 120] on div "[PERSON_NAME] Upgraded Chapter Chapter 7 Status Lead District OKWB Preview" at bounding box center [514, 110] width 992 height 65
click at [247, 28] on link "Home" at bounding box center [257, 29] width 64 height 27
